Goal: Communication & Community: Share content

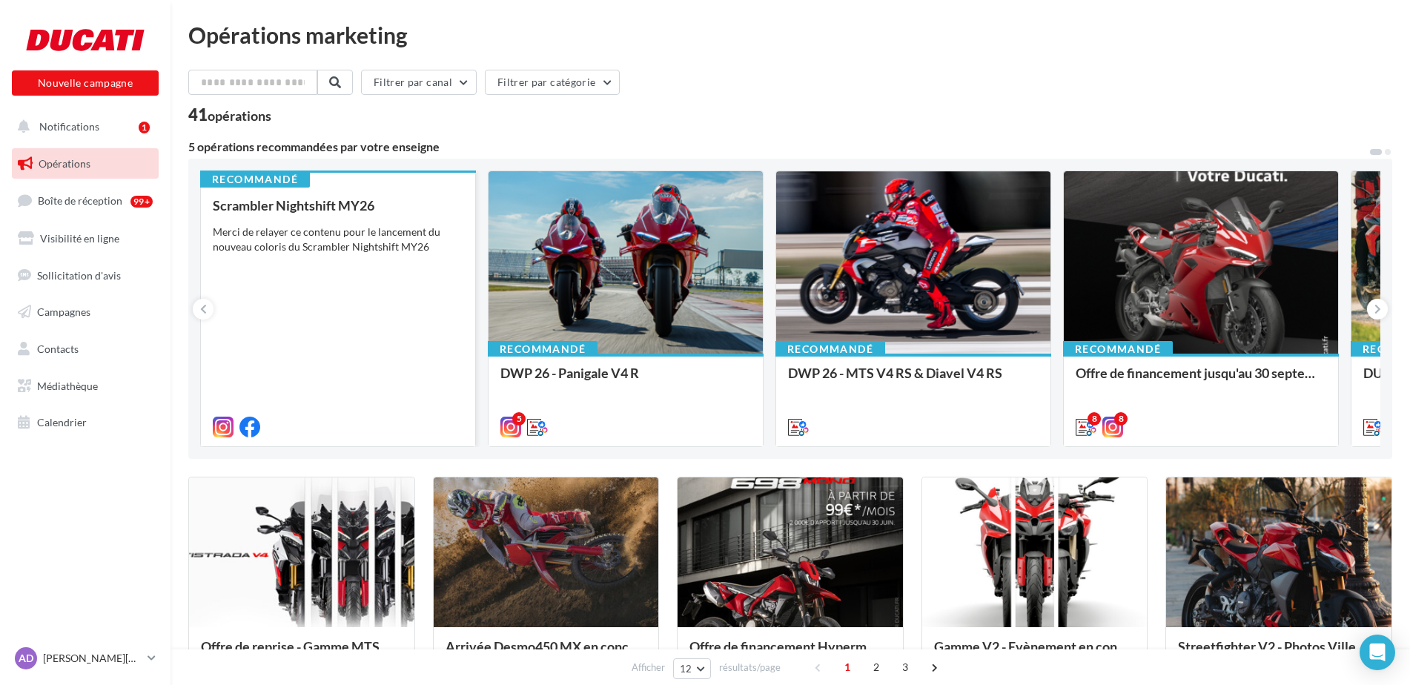
click at [311, 235] on div "Merci de relayer ce contenu pour le lancement du nouveau coloris du Scrambler N…" at bounding box center [338, 240] width 251 height 30
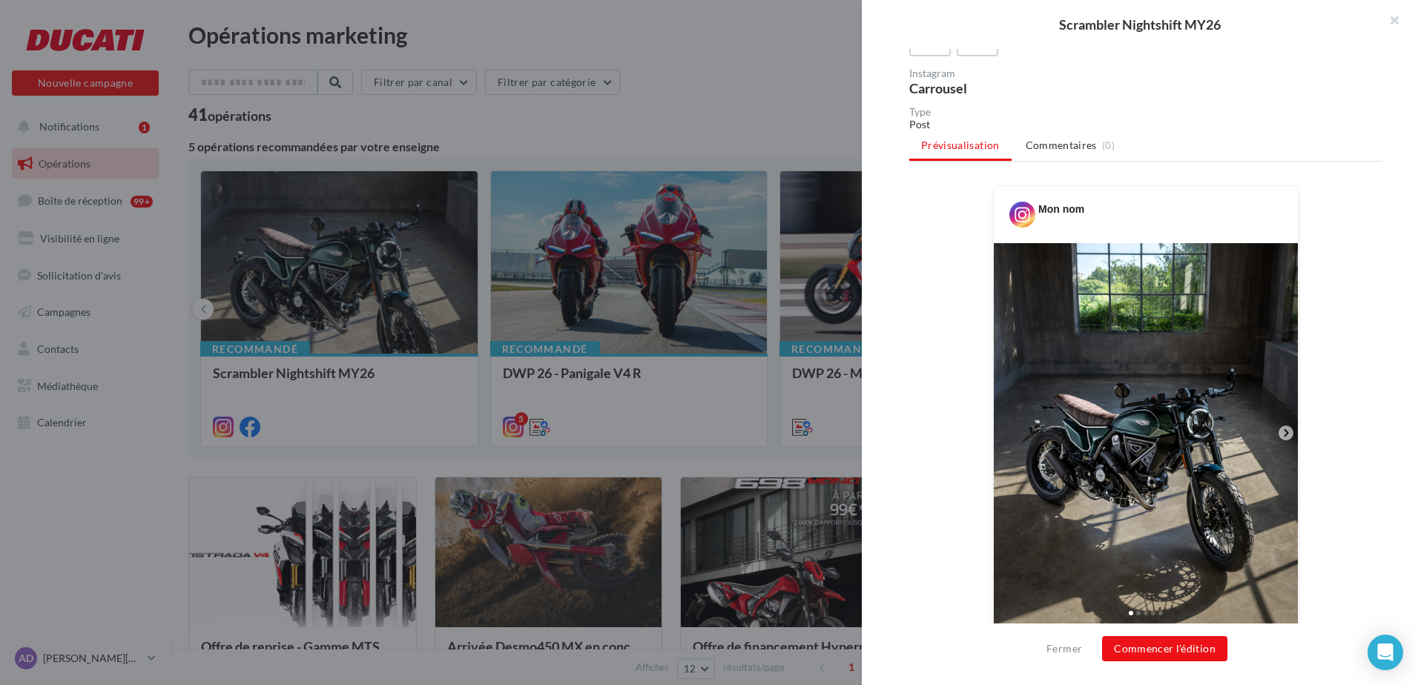
scroll to position [429, 0]
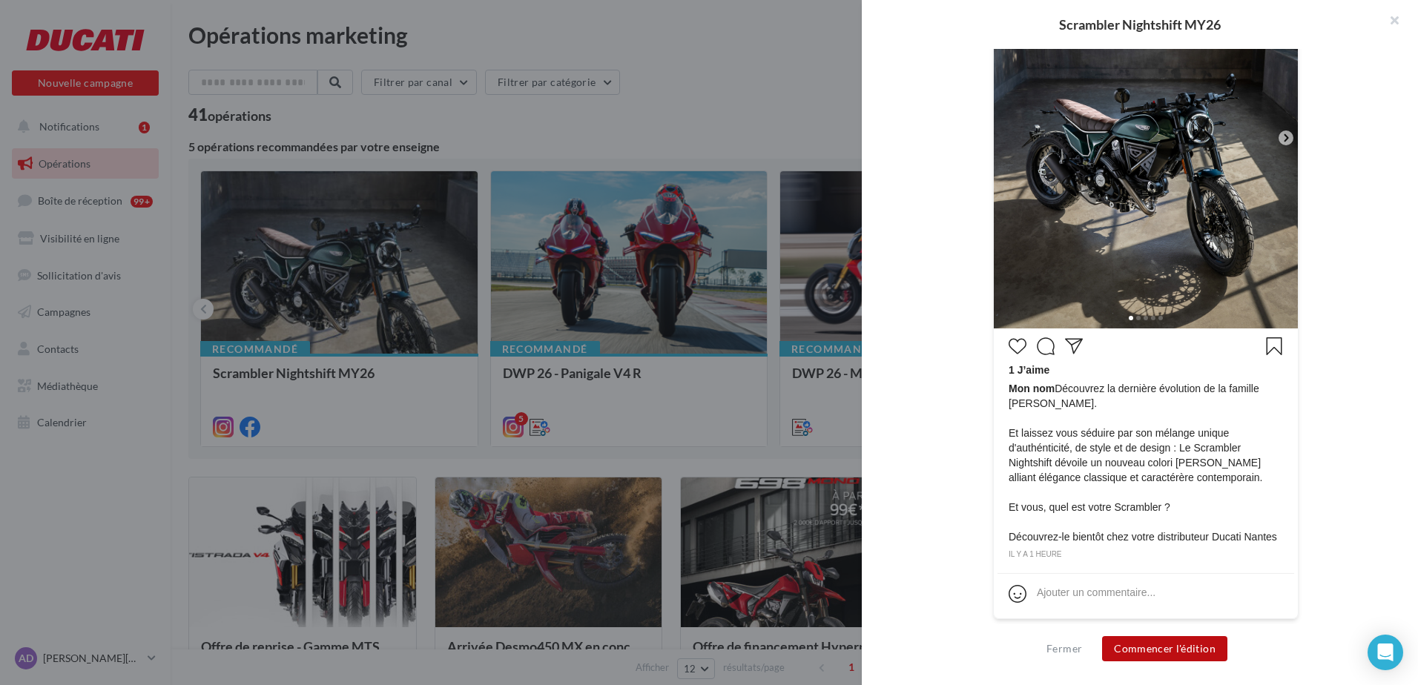
click at [1166, 647] on button "Commencer l'édition" at bounding box center [1164, 648] width 125 height 25
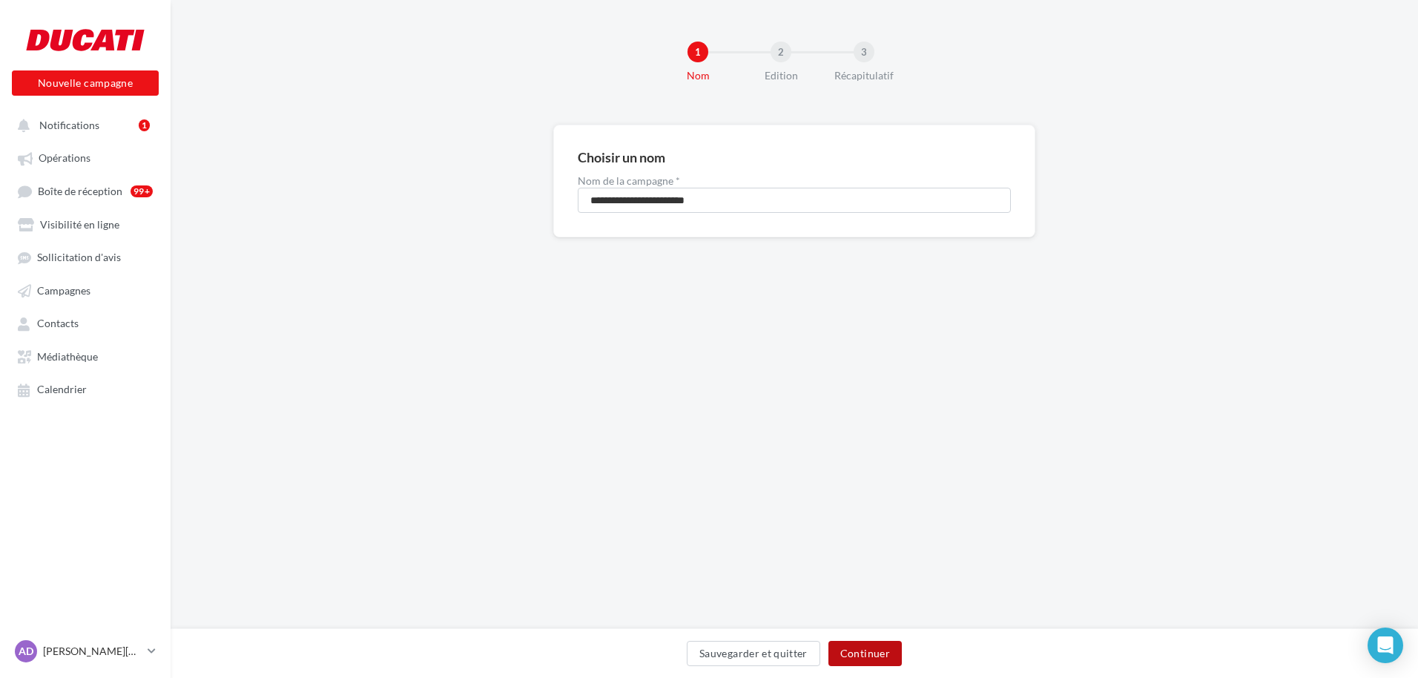
click at [868, 656] on button "Continuer" at bounding box center [864, 653] width 73 height 25
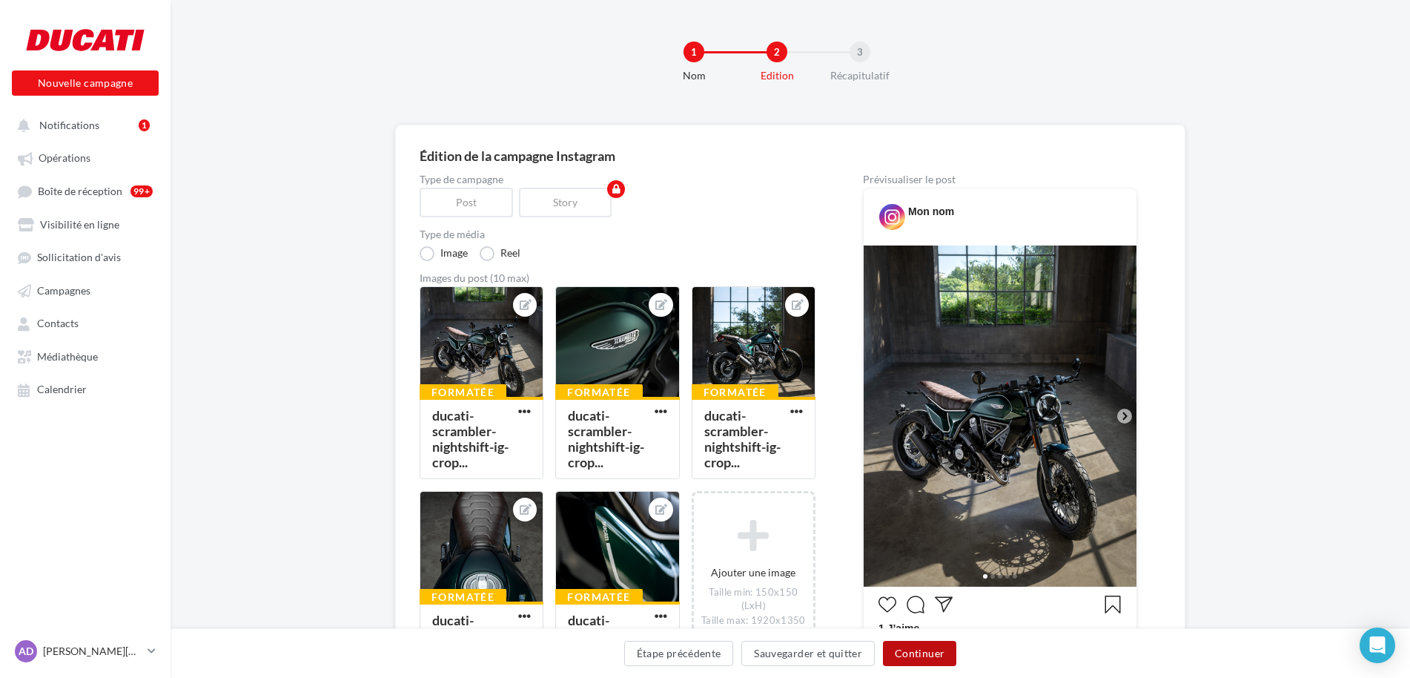
click at [922, 653] on button "Continuer" at bounding box center [919, 653] width 73 height 25
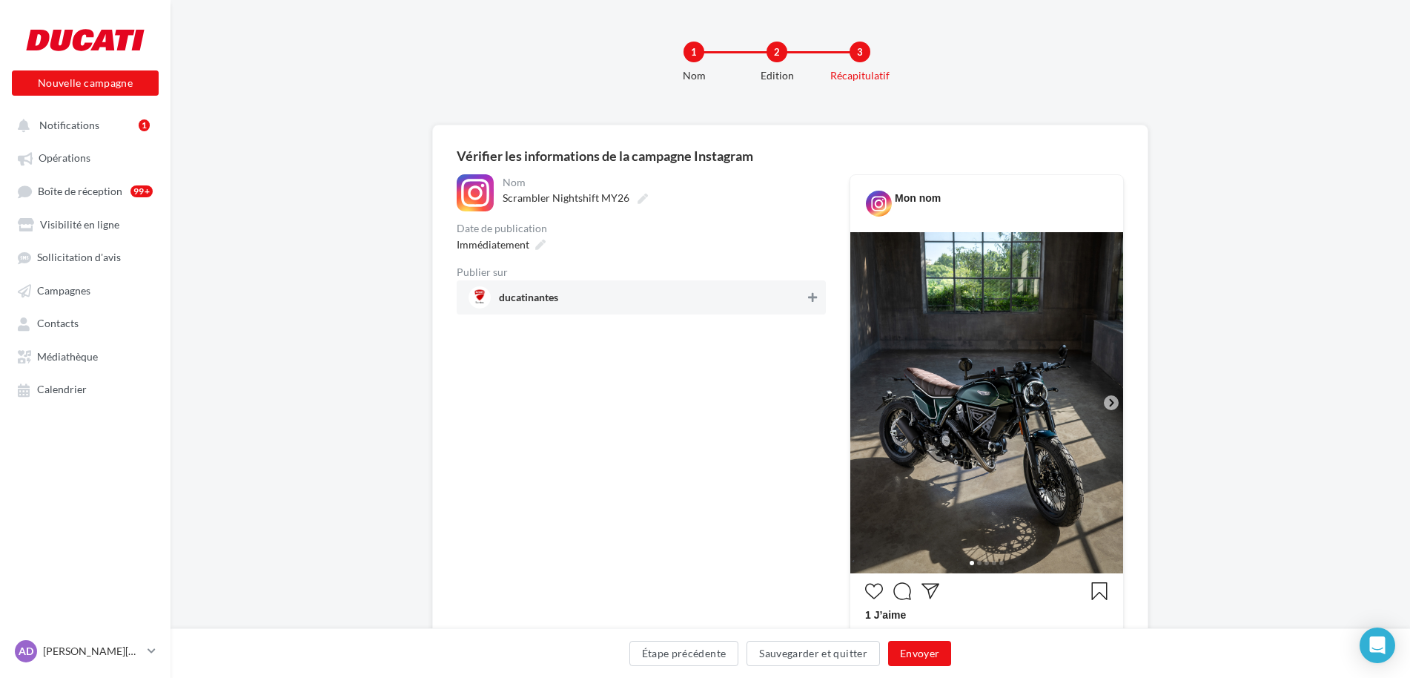
click at [815, 300] on icon at bounding box center [812, 297] width 9 height 10
click at [934, 656] on button "Envoyer" at bounding box center [919, 653] width 63 height 25
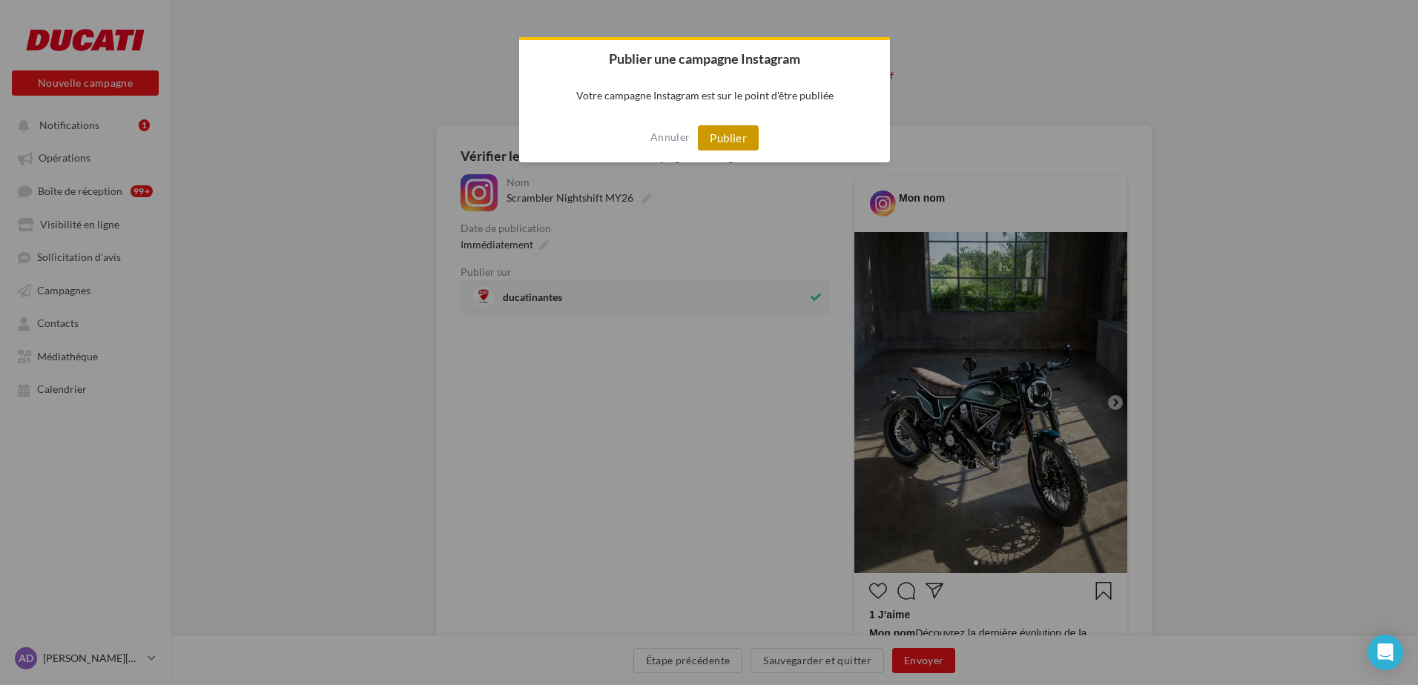
click at [710, 142] on button "Publier" at bounding box center [728, 137] width 61 height 25
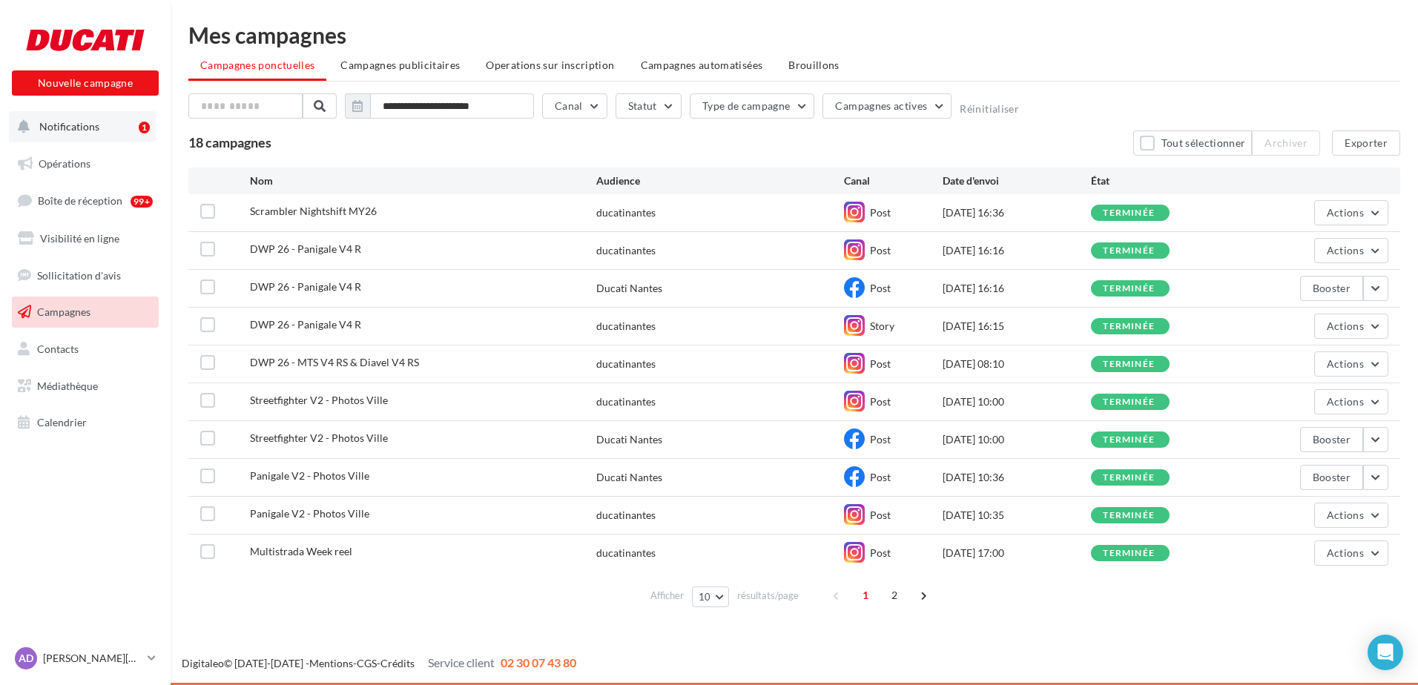
click at [58, 125] on span "Notifications" at bounding box center [69, 126] width 60 height 13
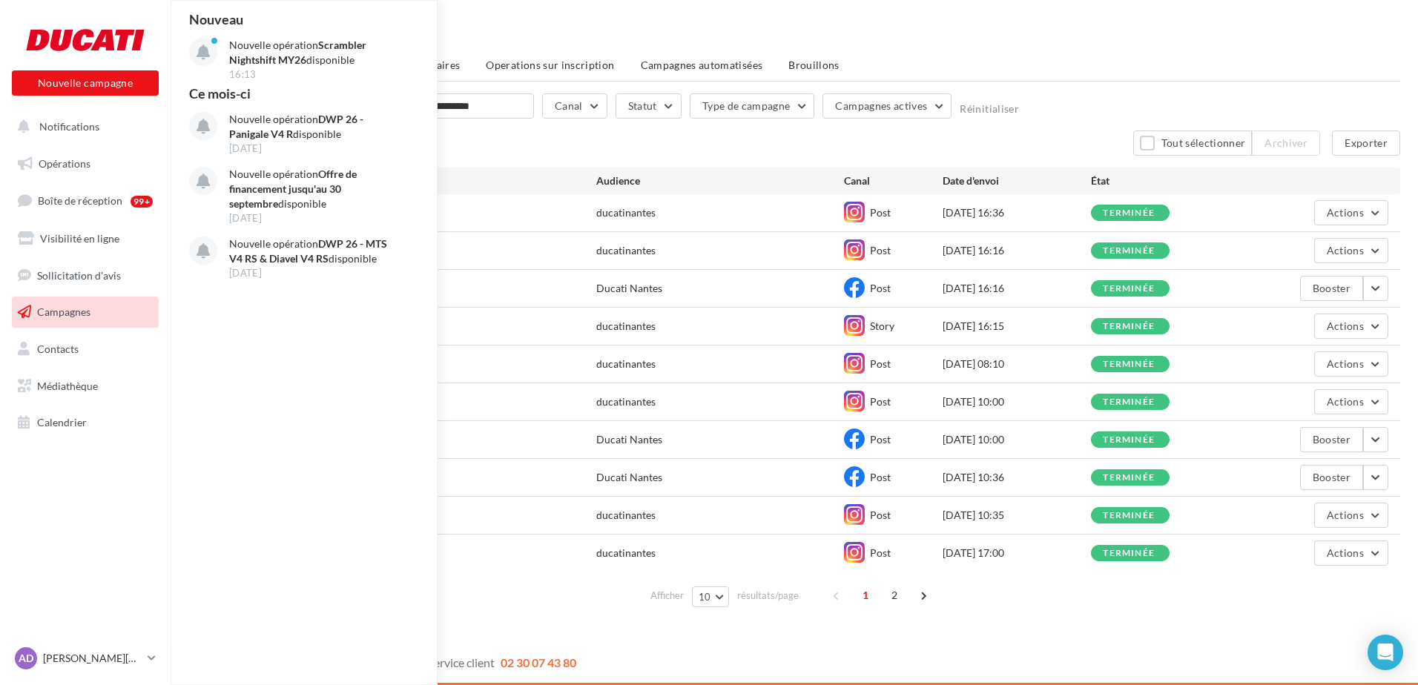
click at [467, 139] on div "Nouvelle campagne Nouvelle campagne Notifications Nouveau Nouvelle opération Sc…" at bounding box center [709, 342] width 1418 height 685
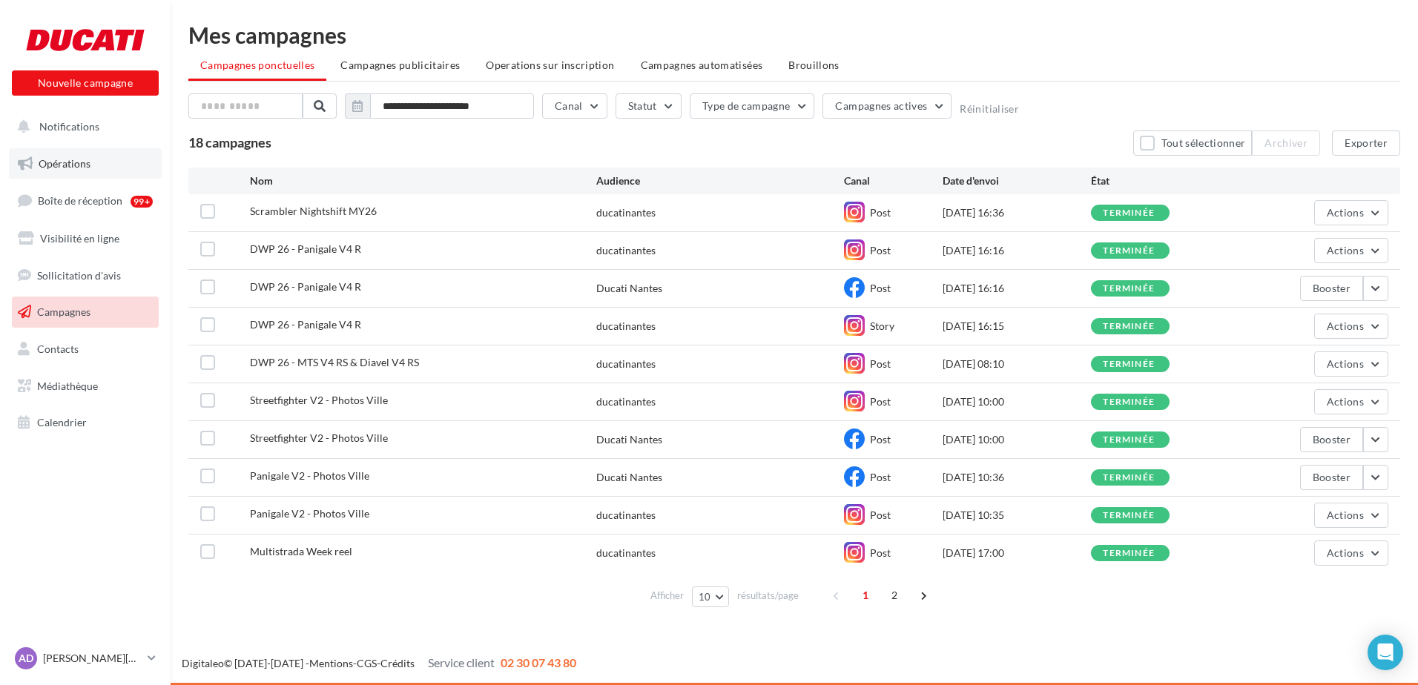
click at [67, 153] on link "Opérations" at bounding box center [85, 163] width 153 height 31
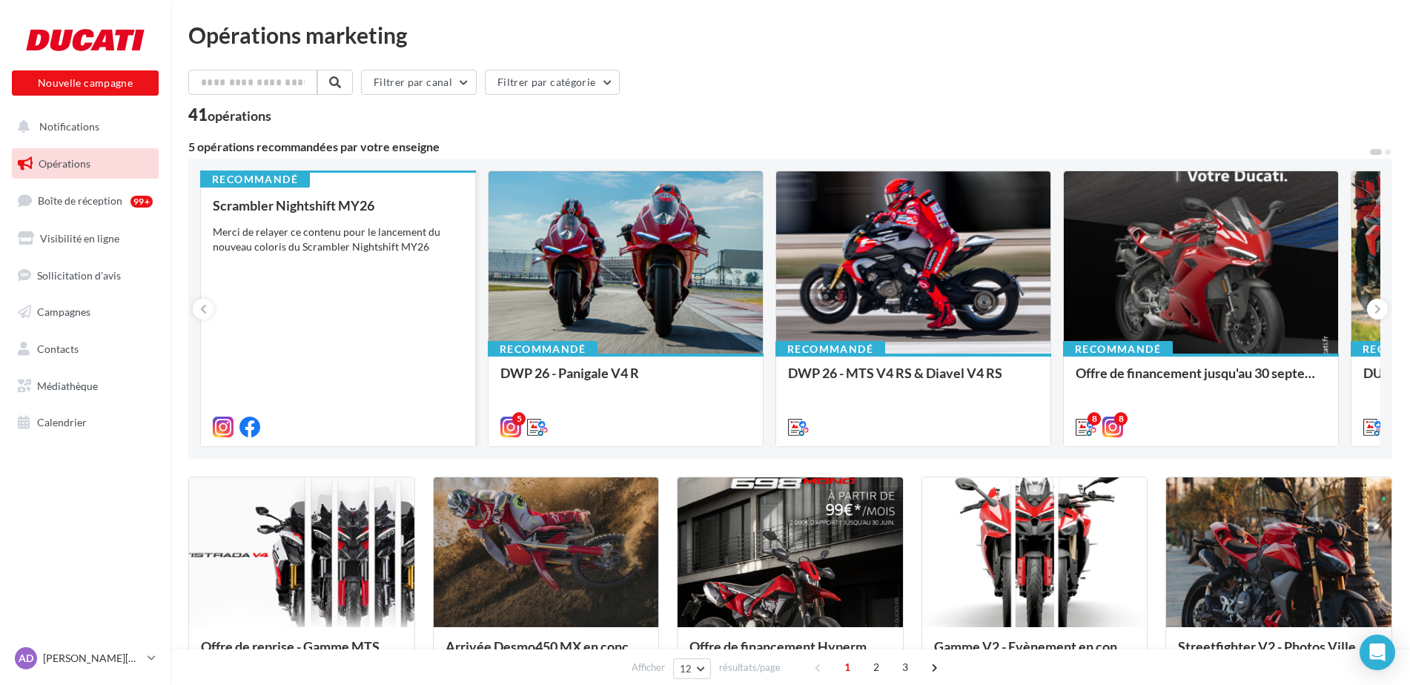
click at [337, 297] on div "Scrambler Nightshift MY26 Merci de relayer ce contenu pour le lancement du nouv…" at bounding box center [338, 315] width 251 height 235
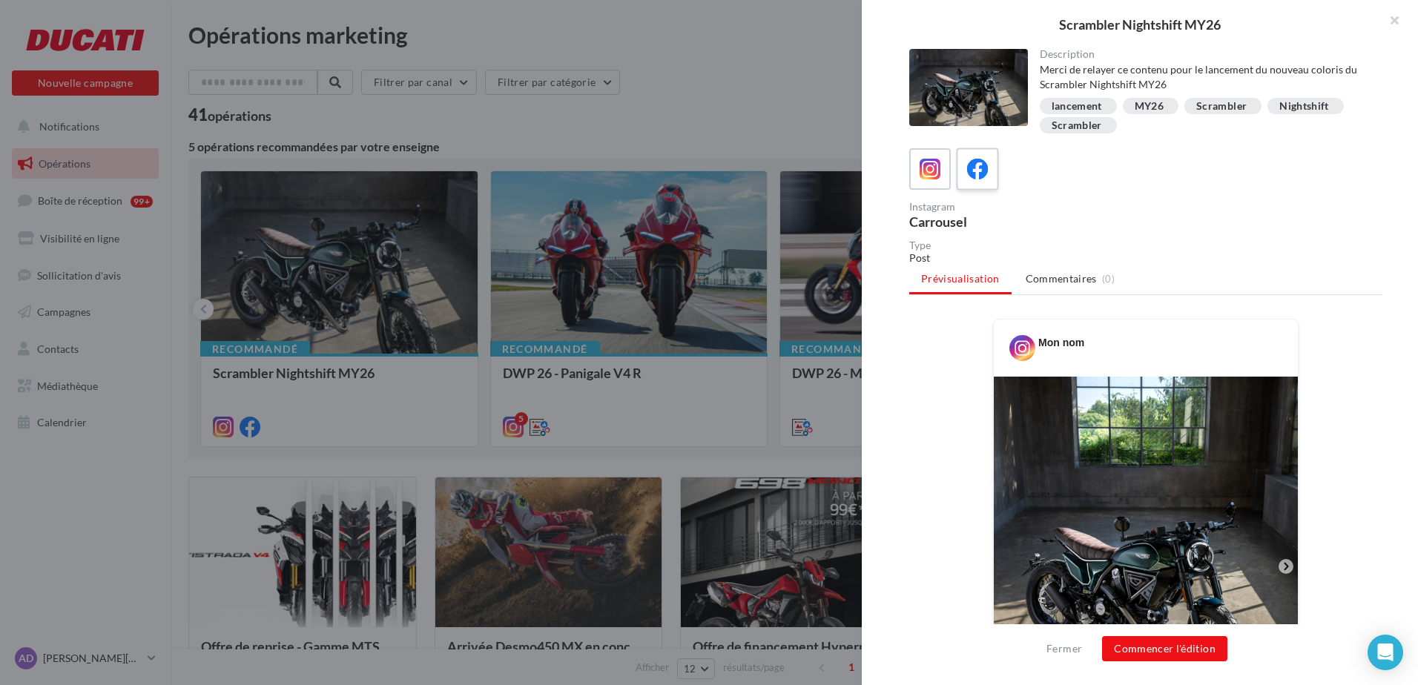
click at [979, 168] on icon at bounding box center [978, 170] width 22 height 22
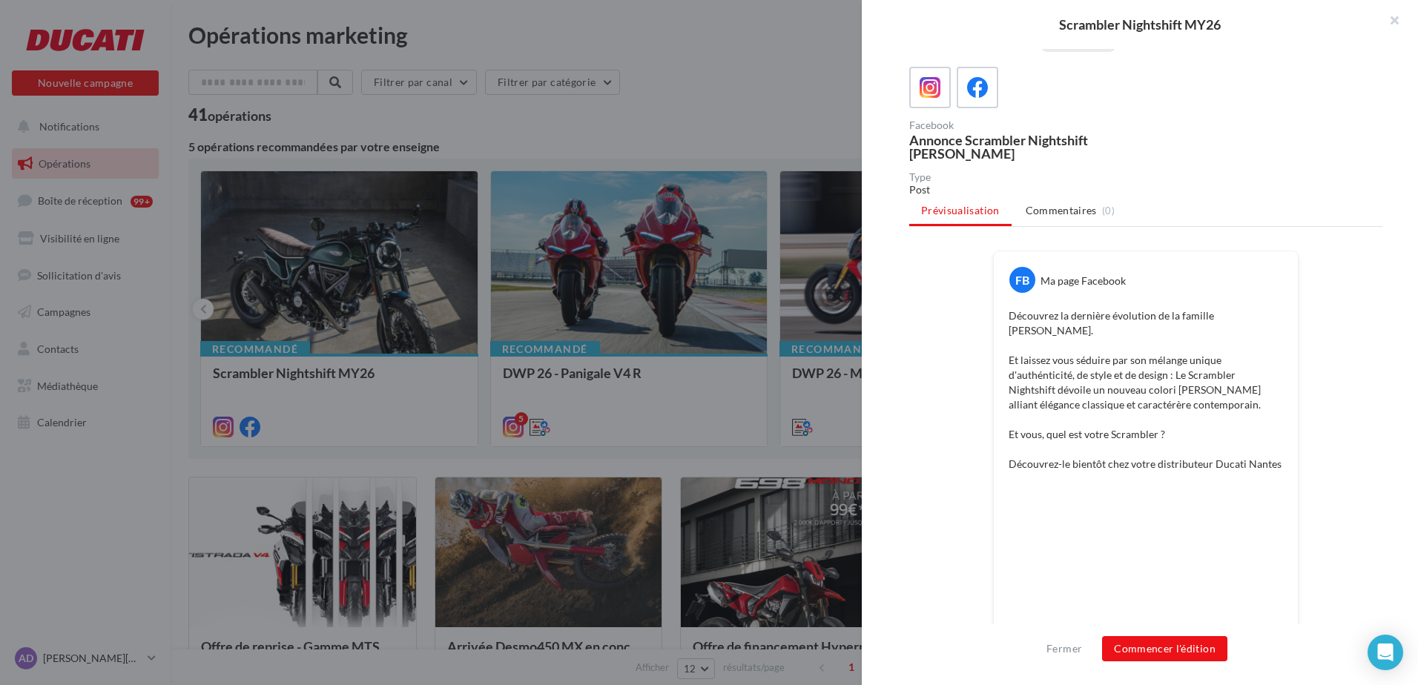
scroll to position [244, 0]
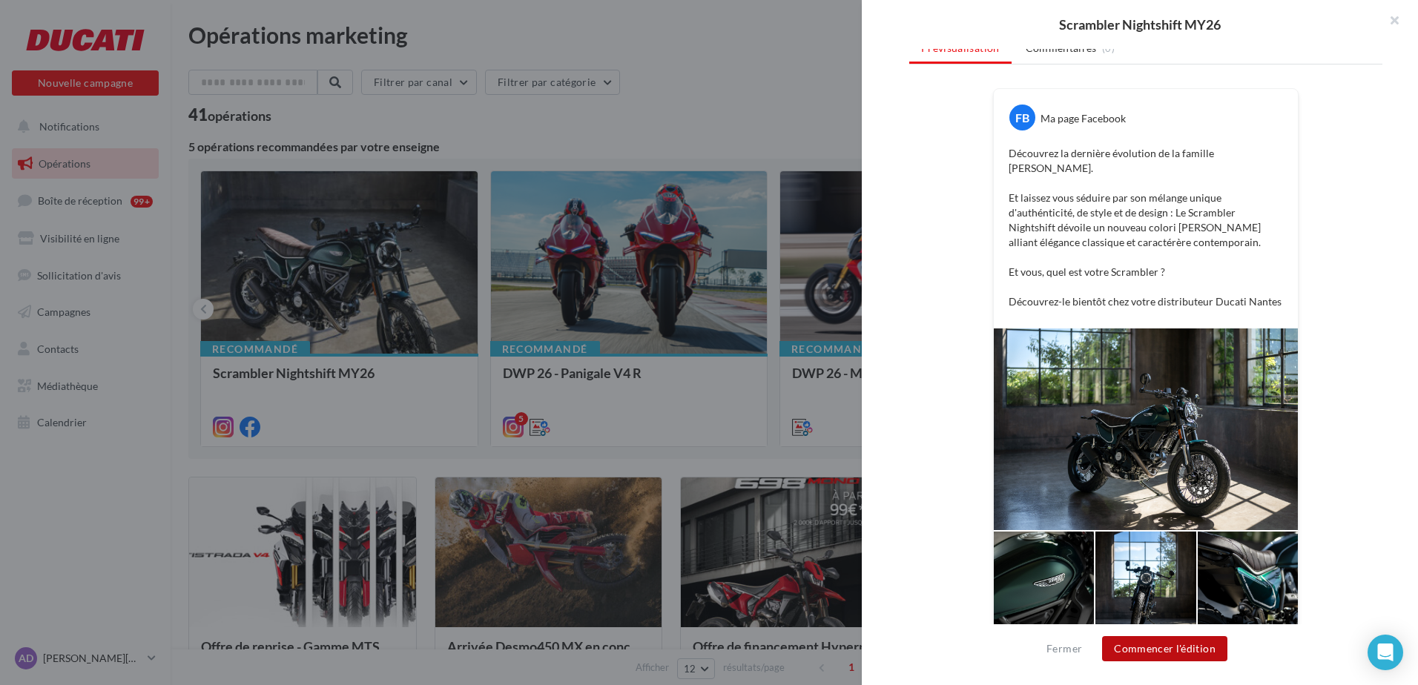
click at [1181, 651] on button "Commencer l'édition" at bounding box center [1164, 648] width 125 height 25
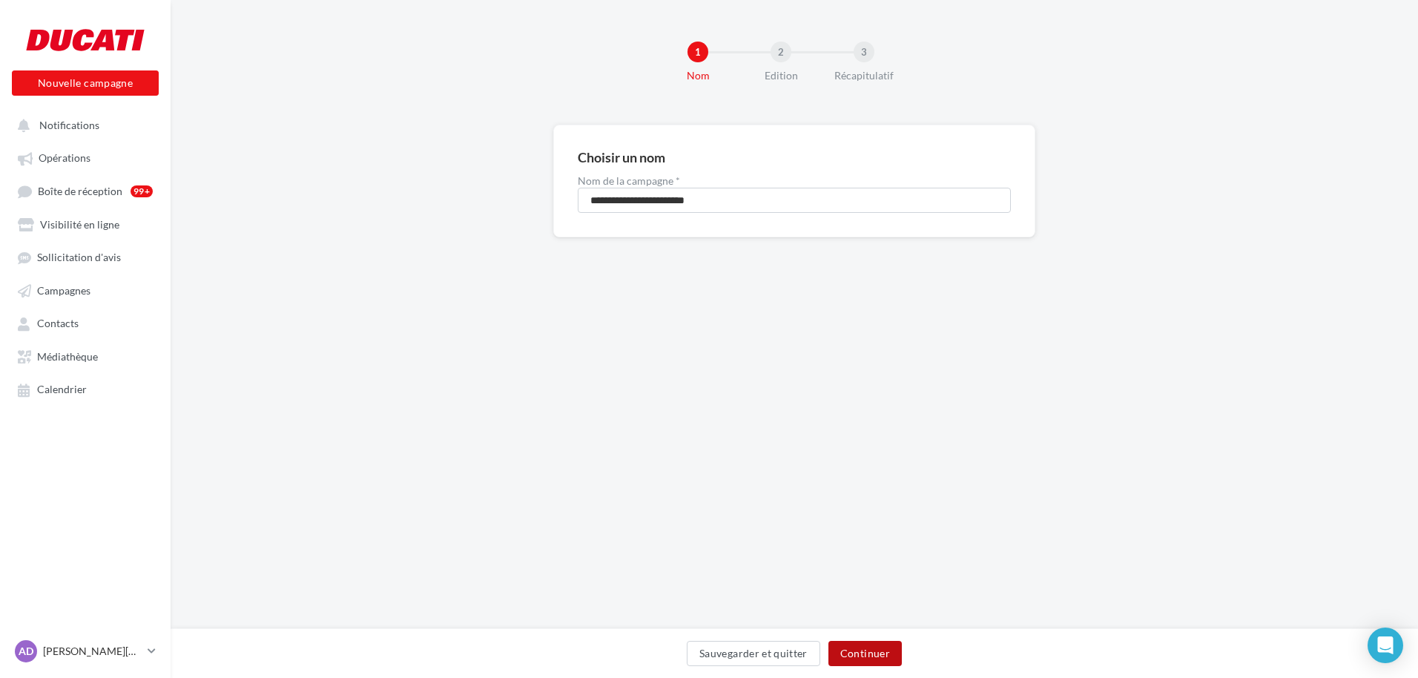
click at [866, 648] on button "Continuer" at bounding box center [864, 653] width 73 height 25
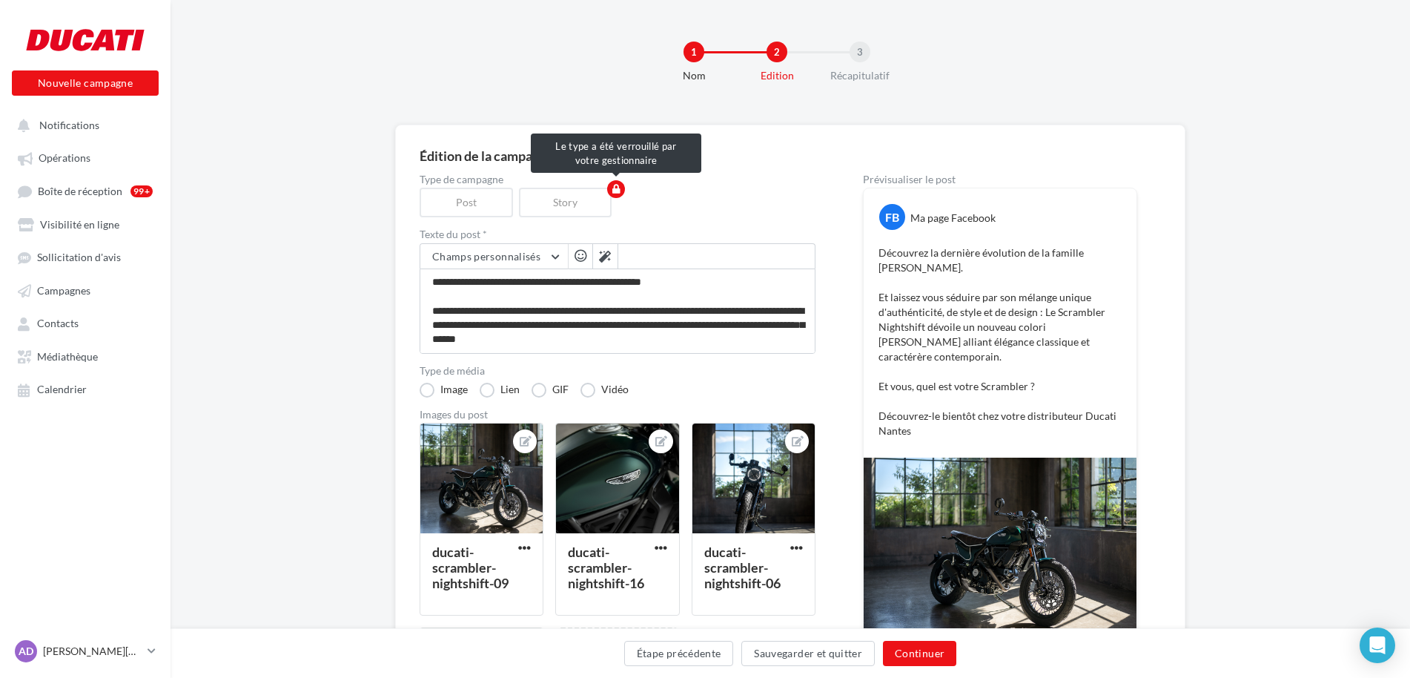
click at [578, 205] on div "Story" at bounding box center [568, 203] width 99 height 30
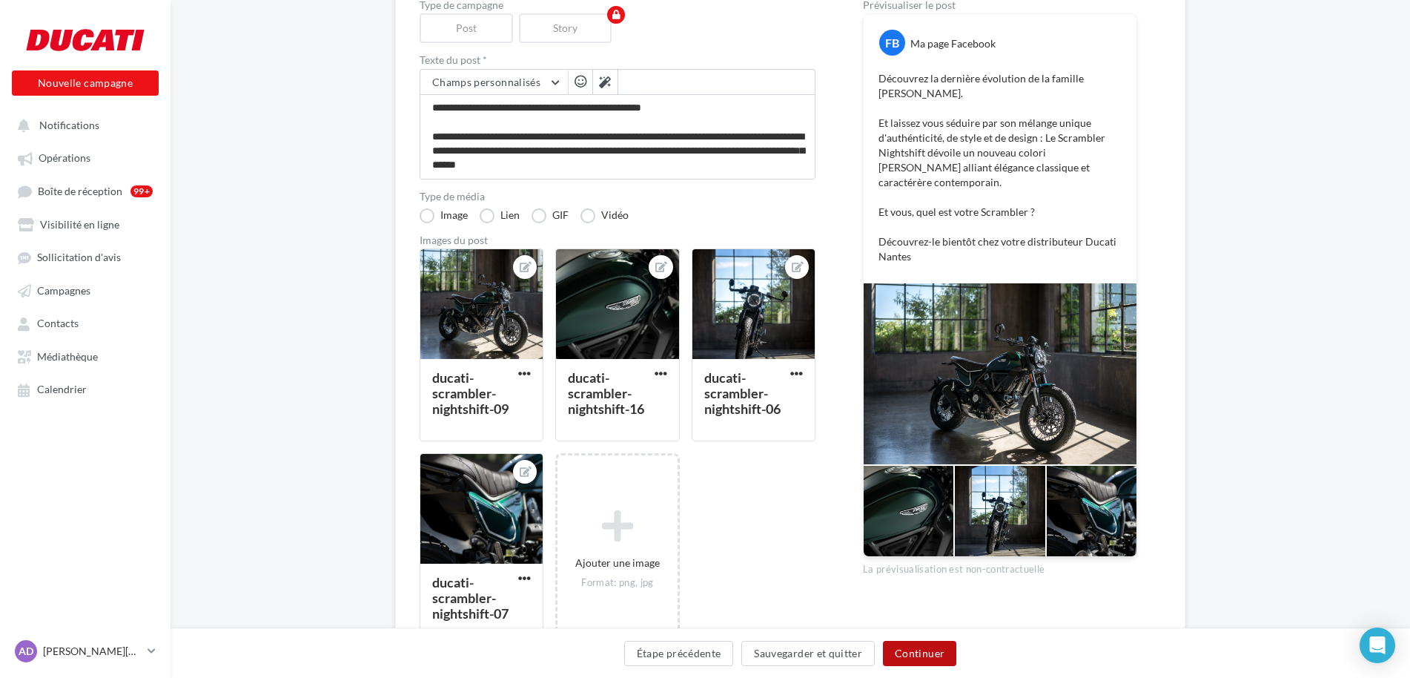
scroll to position [222, 0]
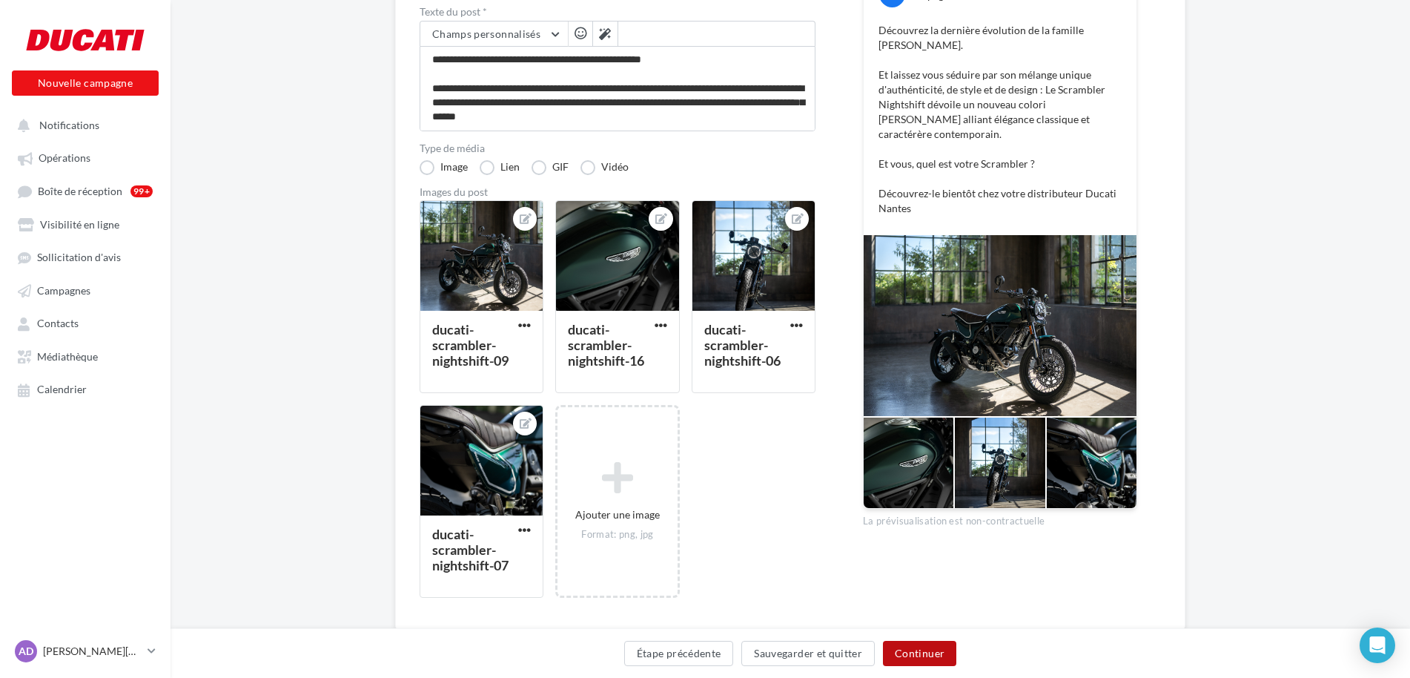
click at [939, 646] on button "Continuer" at bounding box center [919, 653] width 73 height 25
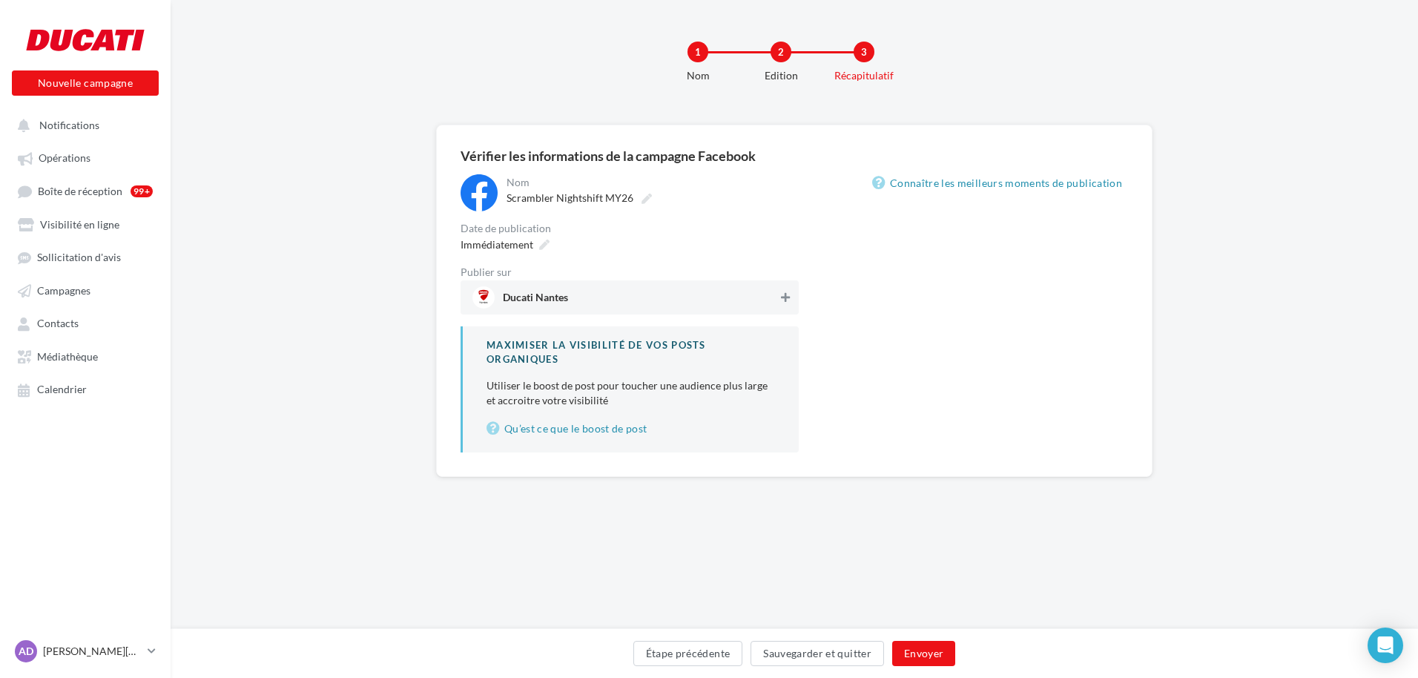
click at [778, 294] on button at bounding box center [785, 297] width 15 height 18
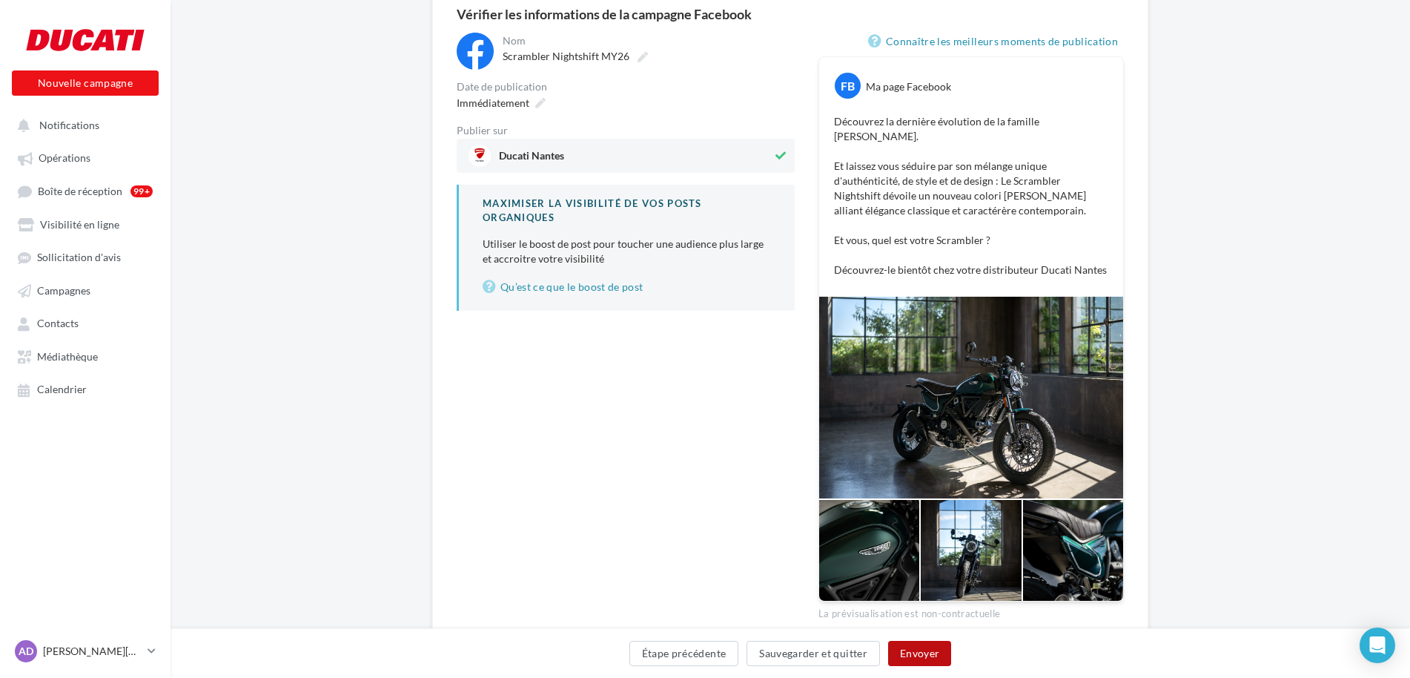
scroll to position [182, 0]
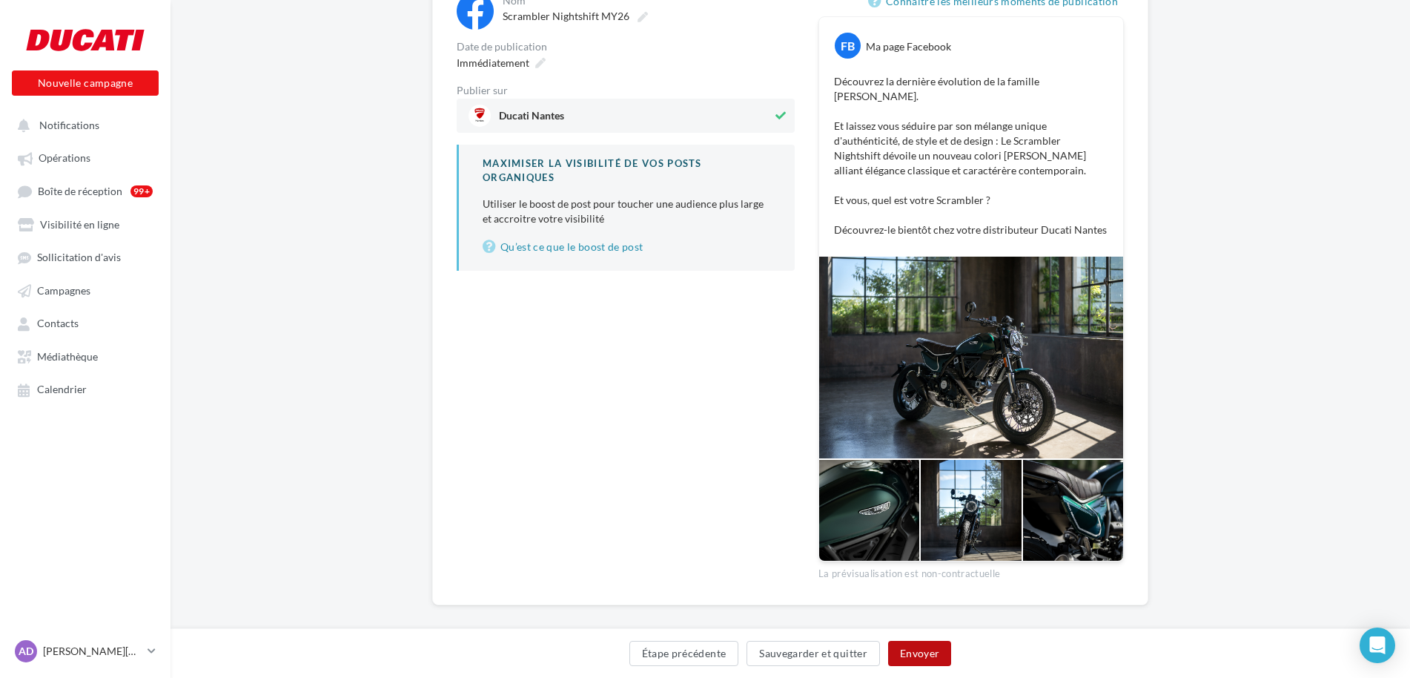
click at [934, 654] on button "Envoyer" at bounding box center [919, 653] width 63 height 25
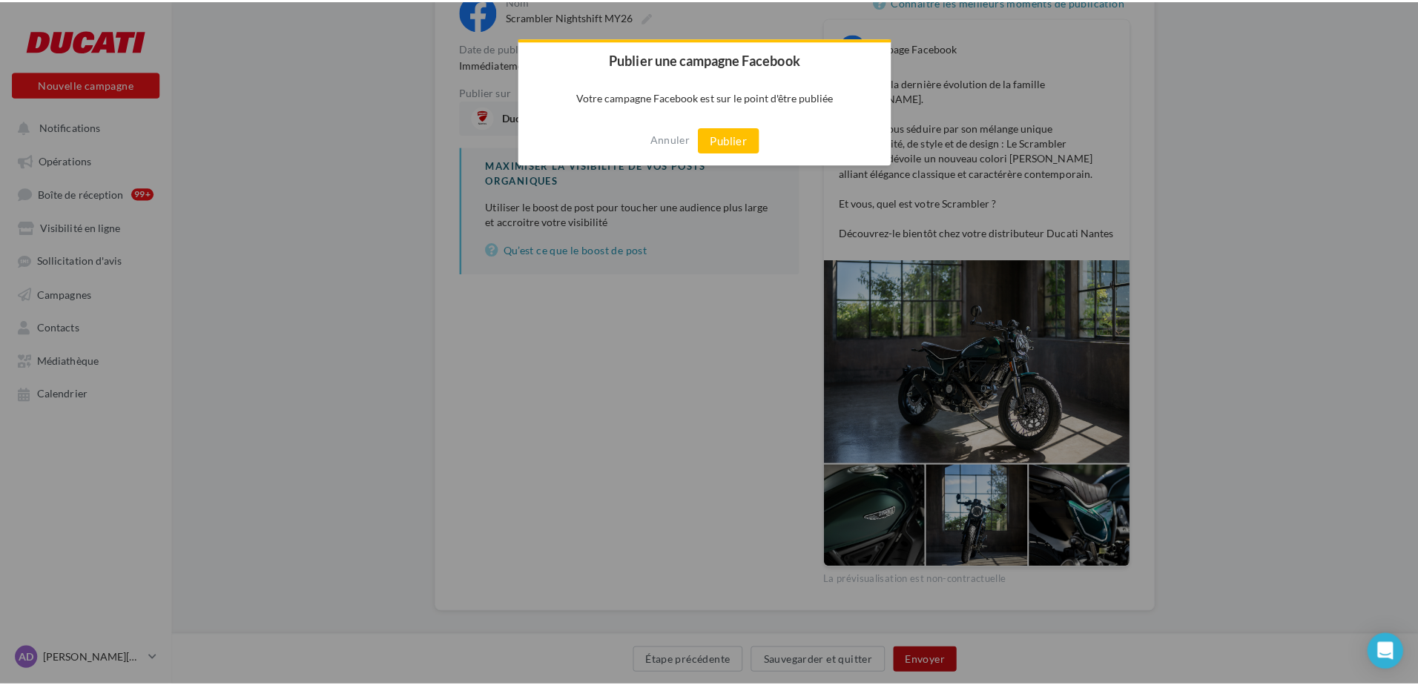
scroll to position [174, 0]
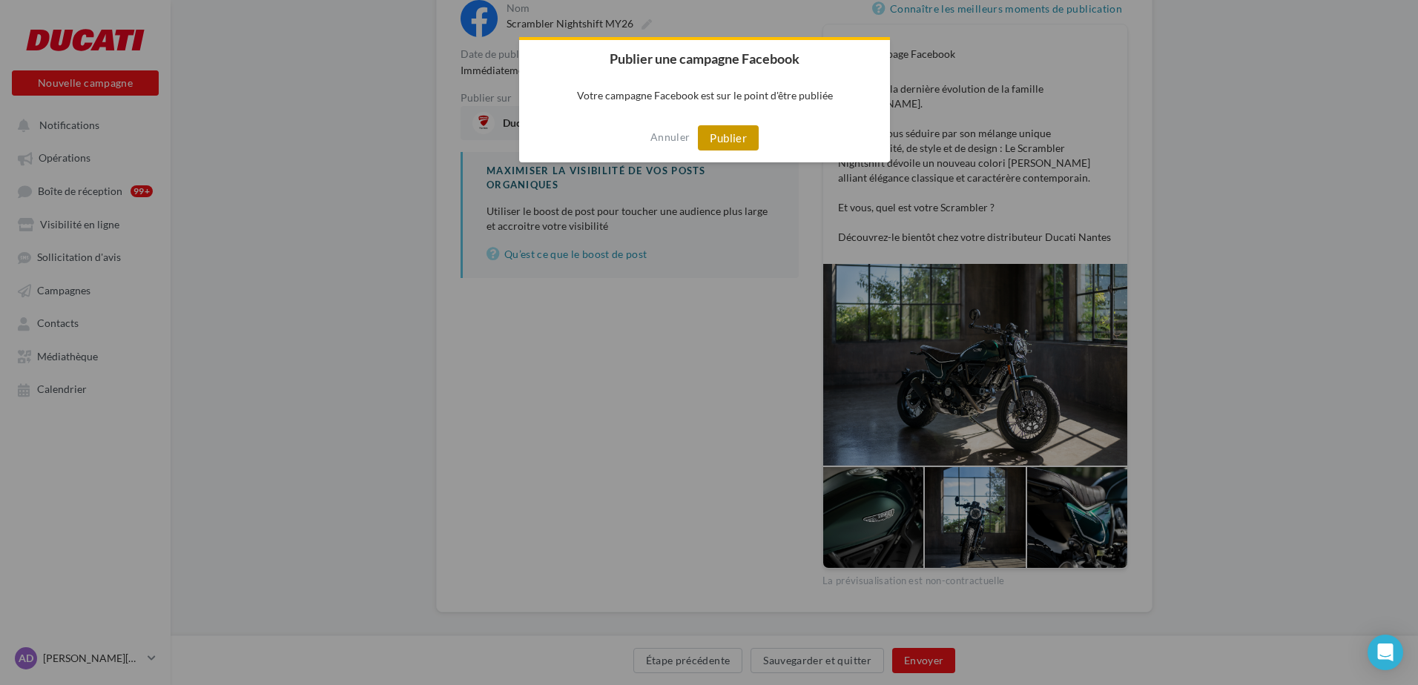
click at [734, 133] on button "Publier" at bounding box center [728, 137] width 61 height 25
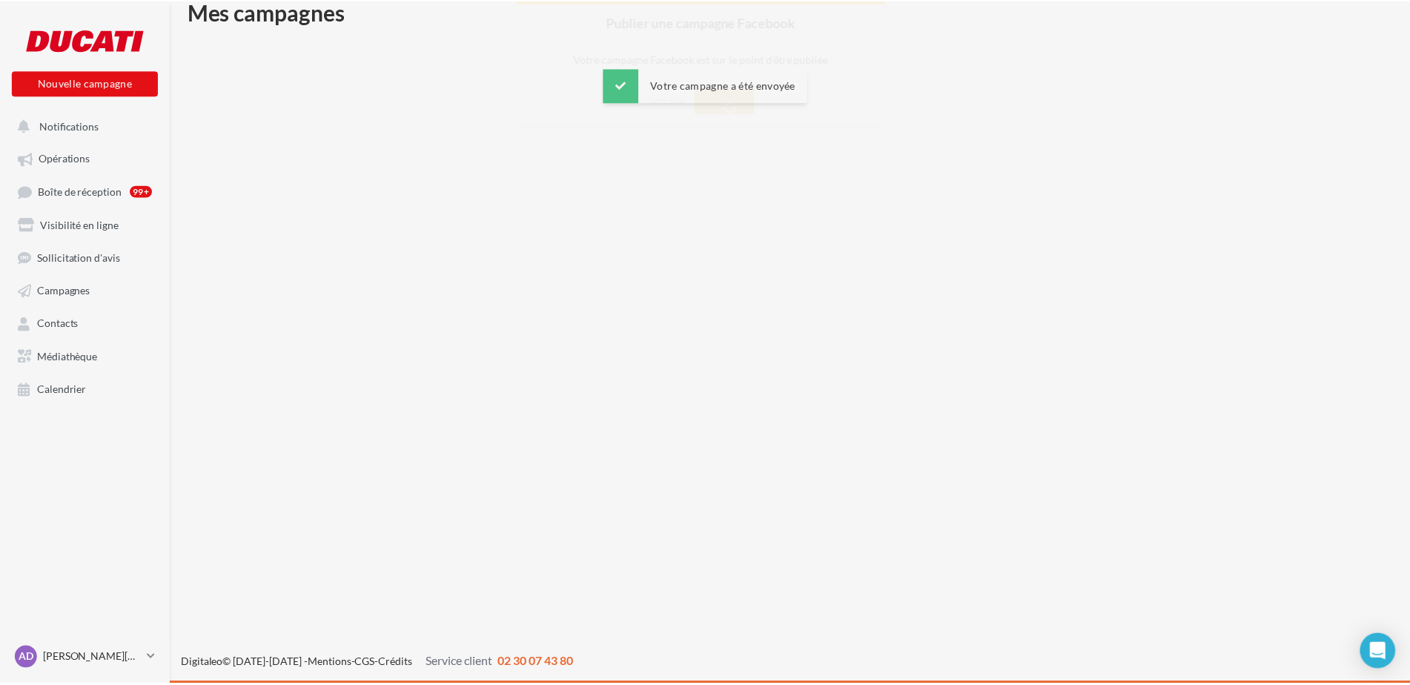
scroll to position [24, 0]
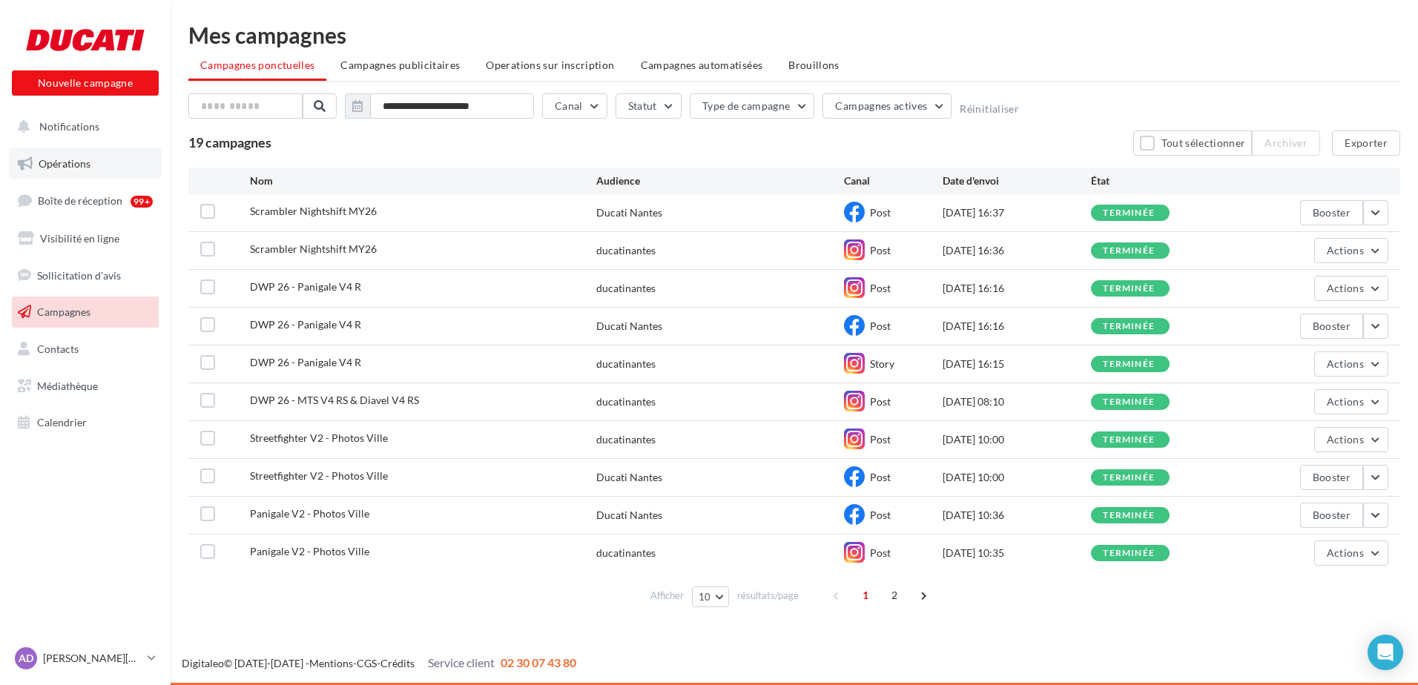
click at [58, 162] on span "Opérations" at bounding box center [65, 163] width 52 height 13
